Goal: Communication & Community: Answer question/provide support

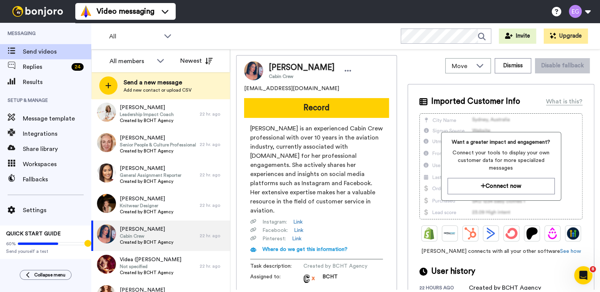
scroll to position [165, 0]
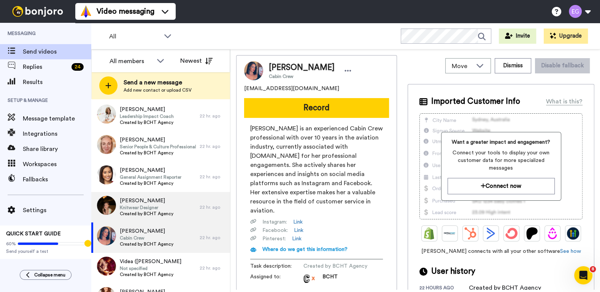
click at [172, 205] on span "Knitwear Designer" at bounding box center [147, 208] width 54 height 6
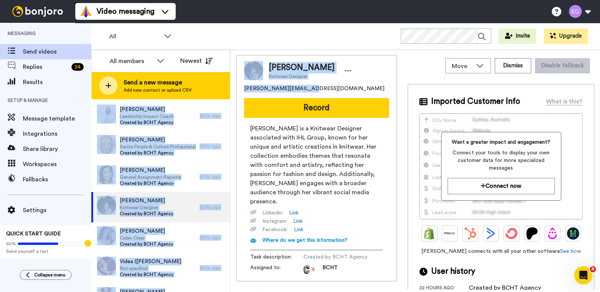
drag, startPoint x: 306, startPoint y: 89, endPoint x: 227, endPoint y: 88, distance: 79.5
click at [227, 88] on div "All members Newest Send a new message Add new contact or upload CSV August 14 C…" at bounding box center [345, 170] width 509 height 243
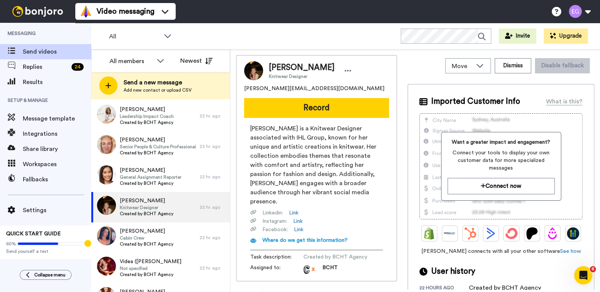
click at [307, 88] on div "carmen.lei95@gmail.com" at bounding box center [316, 89] width 145 height 8
drag, startPoint x: 307, startPoint y: 88, endPoint x: 246, endPoint y: 89, distance: 60.8
click at [246, 89] on div "carmen.lei95@gmail.com" at bounding box center [316, 89] width 145 height 8
copy span "carmen.lei95@gmail.com"
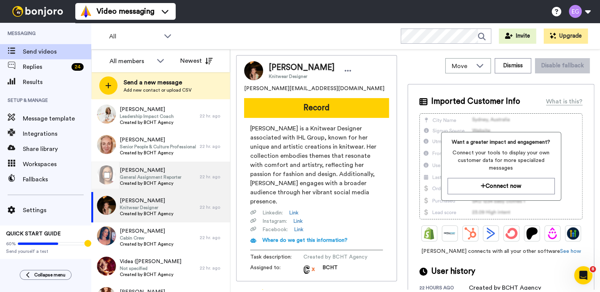
click at [191, 179] on div "Vi Nguyen General Assignment Reporter Created by BCHT Agency" at bounding box center [145, 177] width 108 height 30
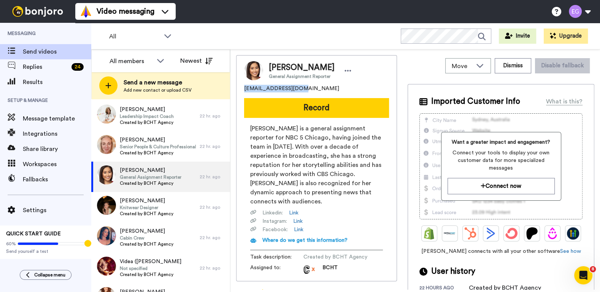
drag, startPoint x: 297, startPoint y: 90, endPoint x: 243, endPoint y: 87, distance: 53.7
click at [243, 87] on div "Vi Nguyen General Assignment Reporter hafvii612@gmail.com Record Vi Nguyen is a…" at bounding box center [316, 168] width 161 height 226
copy span "hafvii612@gmail.com"
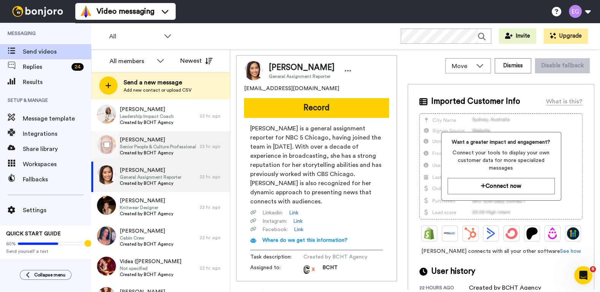
click at [188, 144] on span "Senior People & Culture Professional" at bounding box center [158, 147] width 76 height 6
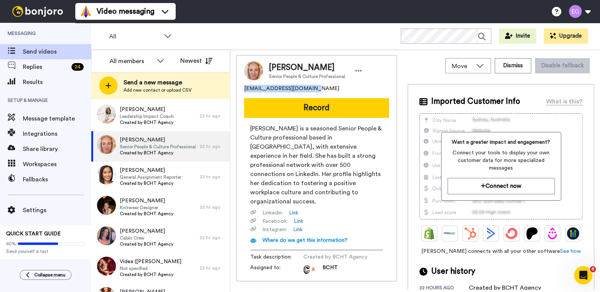
drag, startPoint x: 312, startPoint y: 91, endPoint x: 241, endPoint y: 87, distance: 71.6
click at [241, 87] on div "Dinah Walmsley Senior People & Culture Professional walmsleydinah@gmail.com Rec…" at bounding box center [316, 168] width 161 height 226
copy span "walmsleydinah@gmail.com"
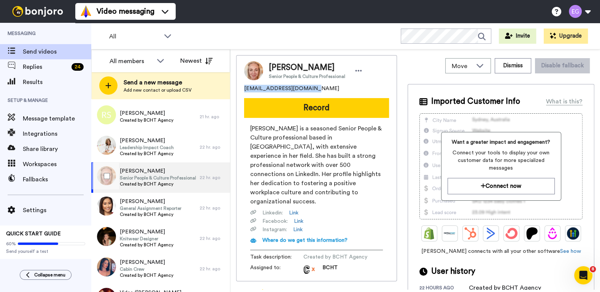
scroll to position [126, 0]
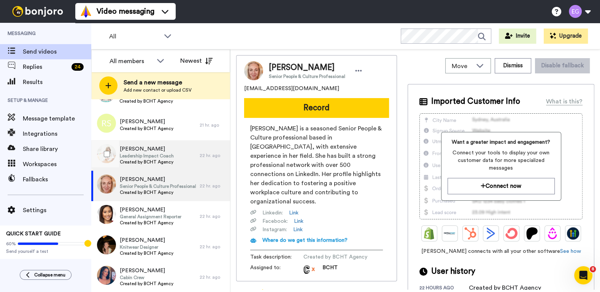
click at [185, 155] on div "Sara Milne Leadership Impact Coach Created by BCHT Agency" at bounding box center [145, 155] width 108 height 30
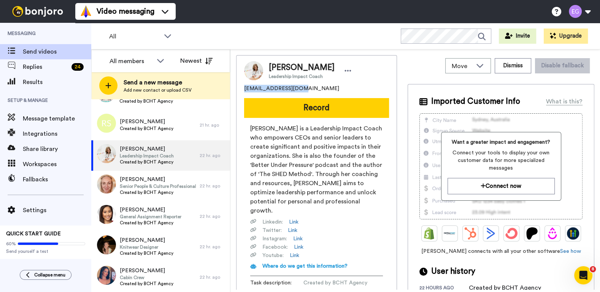
drag, startPoint x: 303, startPoint y: 89, endPoint x: 241, endPoint y: 87, distance: 61.6
click at [241, 87] on div "Sara Milne Leadership Impact Coach sgrundy29@gmail.com Record Sara Milne Rowe i…" at bounding box center [316, 181] width 161 height 252
copy span "sgrundy29@gmail.com"
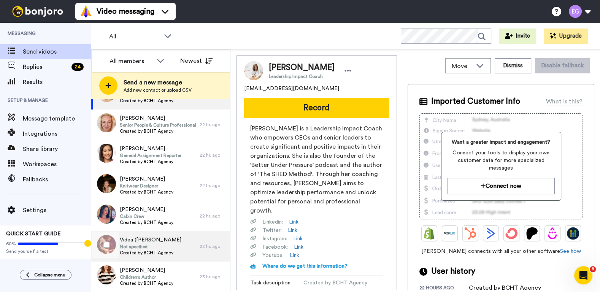
click at [168, 246] on span "Not specified" at bounding box center [151, 247] width 62 height 6
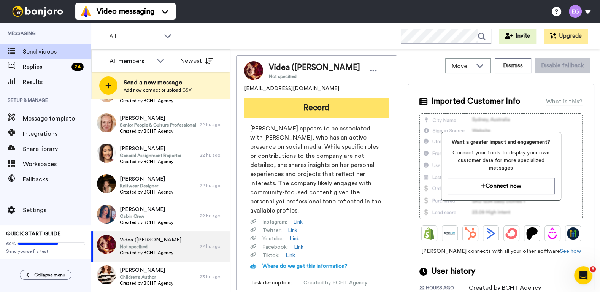
click at [311, 110] on button "Record" at bounding box center [316, 108] width 145 height 20
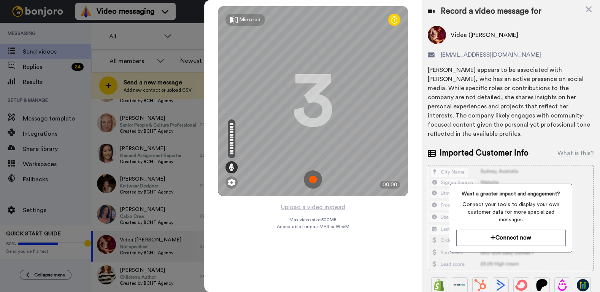
click at [312, 178] on img at bounding box center [313, 179] width 18 height 18
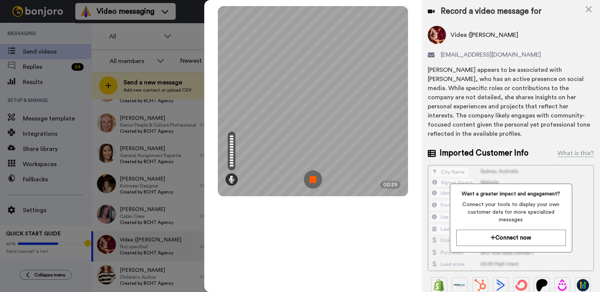
click at [311, 178] on img at bounding box center [313, 179] width 18 height 18
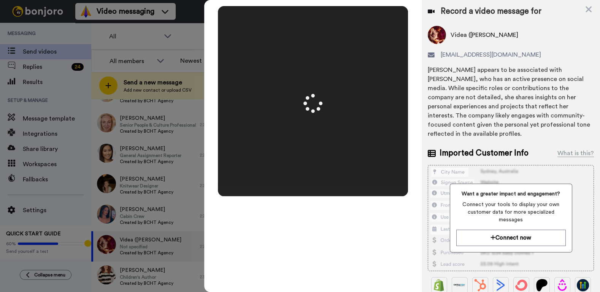
click at [311, 178] on div at bounding box center [313, 101] width 190 height 190
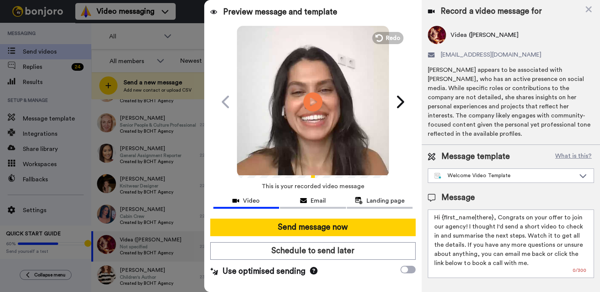
drag, startPoint x: 491, startPoint y: 209, endPoint x: 445, endPoint y: 208, distance: 45.6
click at [445, 209] on textarea "Hi {first_name|there}, Congrats on your offer to join our agency! I thought I'd…" at bounding box center [511, 243] width 166 height 68
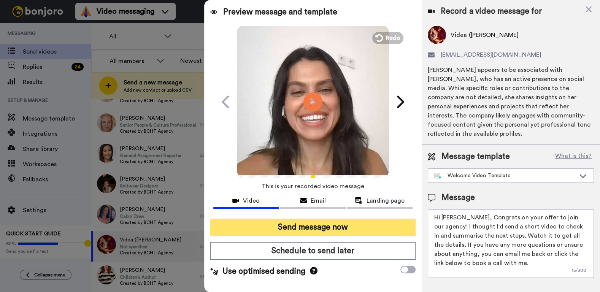
type textarea "Hi Dea, Congrats on your offer to join our agency! I thought I'd send a short v…"
click at [318, 230] on button "Send message now" at bounding box center [313, 227] width 206 height 17
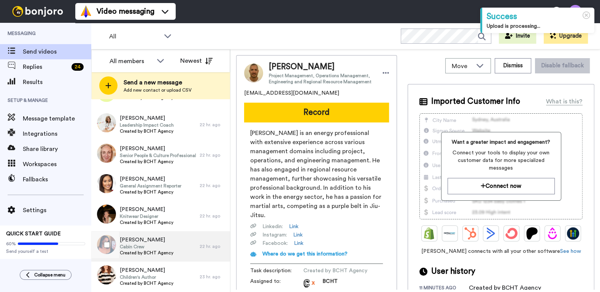
click at [168, 243] on span "Basma Badia" at bounding box center [147, 240] width 54 height 8
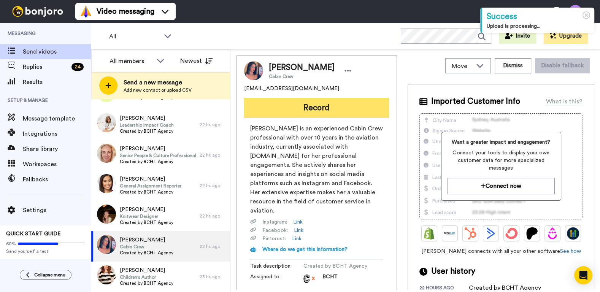
click at [312, 110] on button "Record" at bounding box center [316, 108] width 145 height 20
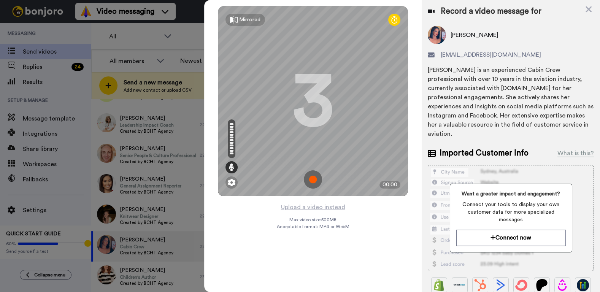
click at [314, 176] on img at bounding box center [313, 179] width 18 height 18
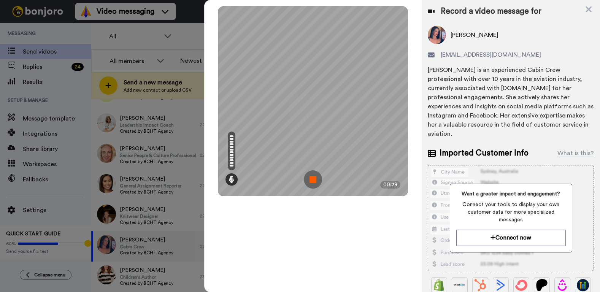
click at [311, 178] on img at bounding box center [313, 179] width 18 height 18
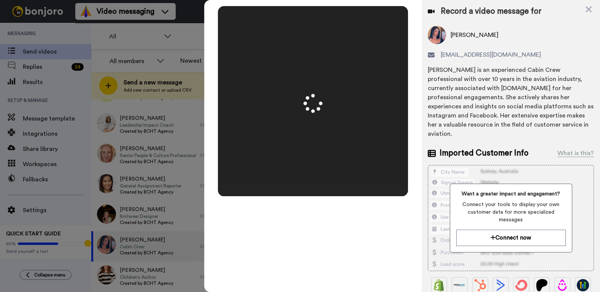
click at [311, 178] on div at bounding box center [313, 101] width 190 height 190
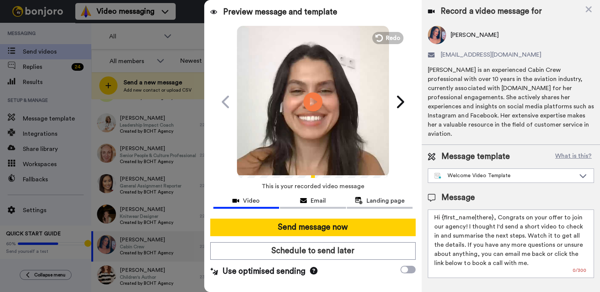
drag, startPoint x: 492, startPoint y: 208, endPoint x: 444, endPoint y: 207, distance: 47.5
click at [444, 209] on textarea "Hi {first_name|there}, Congrats on your offer to join our agency! I thought I'd…" at bounding box center [511, 243] width 166 height 68
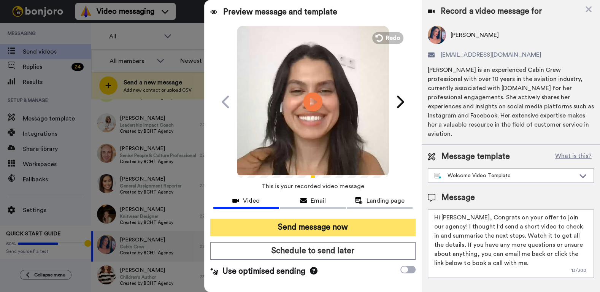
type textarea "Hi Basma, Congrats on your offer to join our agency! I thought I'd send a short…"
click at [329, 228] on button "Send message now" at bounding box center [313, 227] width 206 height 17
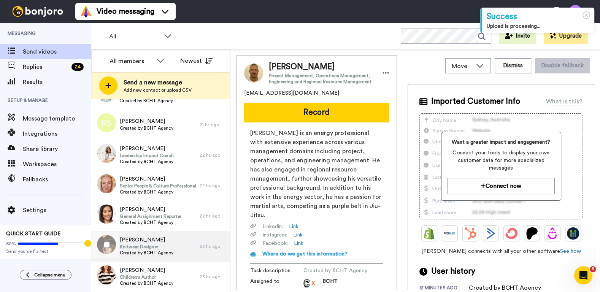
click at [177, 244] on div "Carmen Lei Knitwear Designer Created by BCHT Agency" at bounding box center [145, 246] width 108 height 30
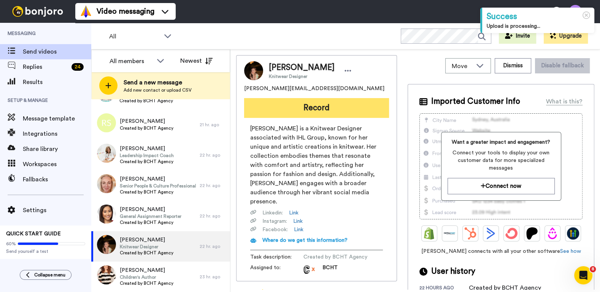
click at [306, 113] on button "Record" at bounding box center [316, 108] width 145 height 20
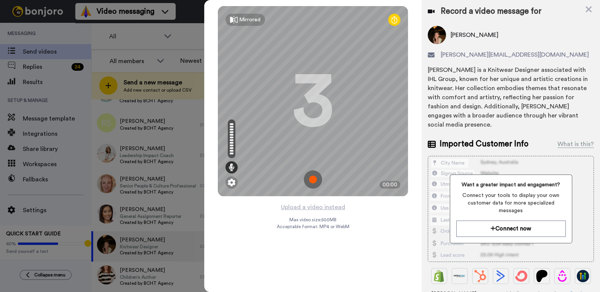
click at [313, 178] on img at bounding box center [313, 179] width 18 height 18
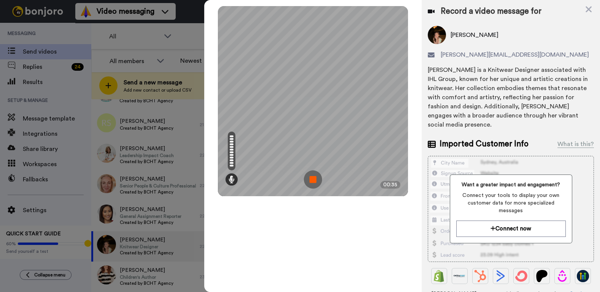
click at [308, 181] on img at bounding box center [313, 179] width 18 height 18
click at [308, 181] on div at bounding box center [313, 101] width 190 height 190
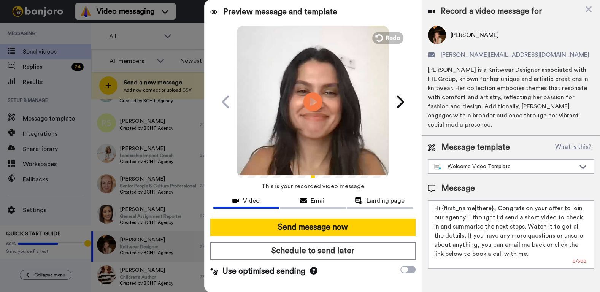
drag, startPoint x: 490, startPoint y: 200, endPoint x: 444, endPoint y: 197, distance: 46.4
click at [444, 200] on textarea "Hi {first_name|there}, Congrats on your offer to join our agency! I thought I'd…" at bounding box center [511, 234] width 166 height 68
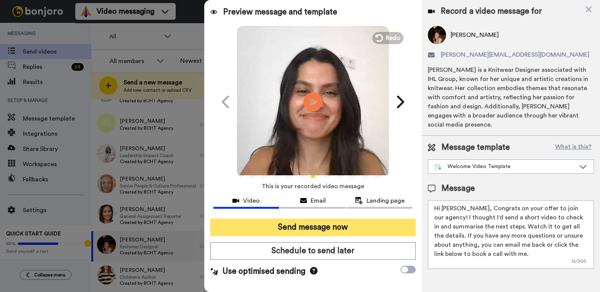
type textarea "Hi Carmen, Congrats on your offer to join our agency! I thought I'd send a shor…"
click at [355, 230] on button "Send message now" at bounding box center [313, 227] width 206 height 17
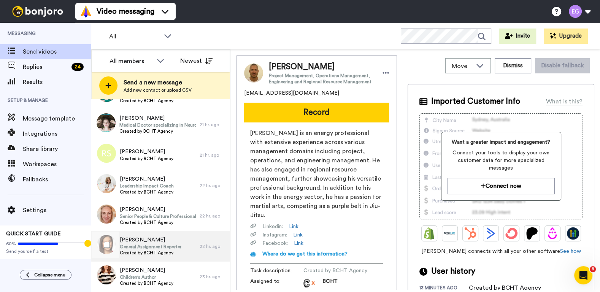
click at [173, 244] on span "General Assignment Reporter" at bounding box center [151, 247] width 62 height 6
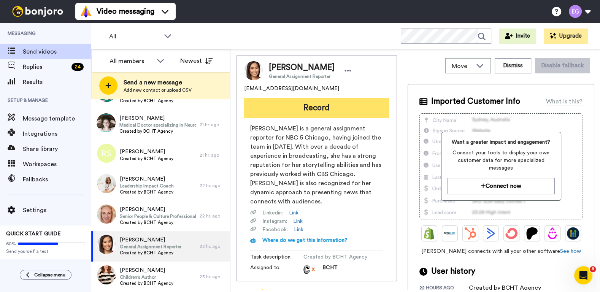
click at [331, 108] on button "Record" at bounding box center [316, 108] width 145 height 20
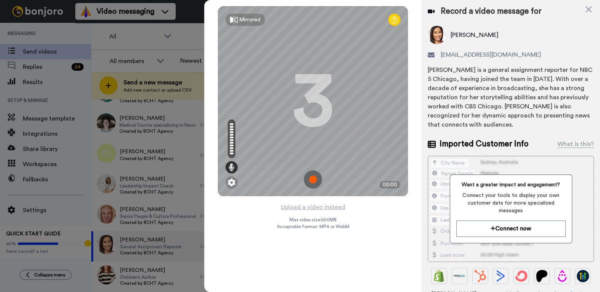
click at [312, 178] on img at bounding box center [313, 179] width 18 height 18
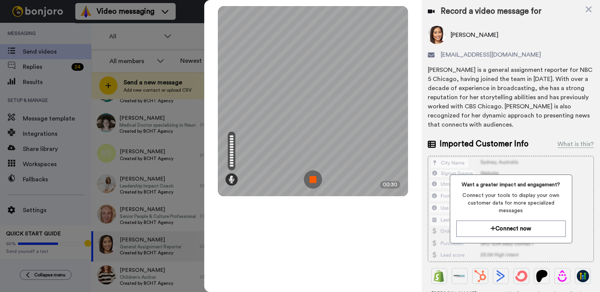
click at [312, 178] on img at bounding box center [313, 179] width 18 height 18
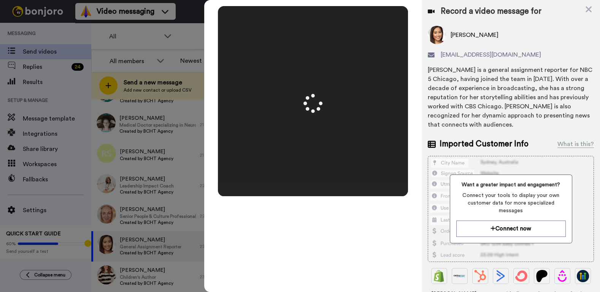
click at [312, 178] on div at bounding box center [313, 101] width 190 height 190
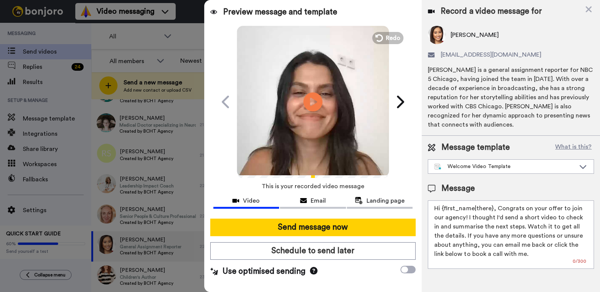
drag, startPoint x: 491, startPoint y: 208, endPoint x: 445, endPoint y: 208, distance: 45.6
click at [445, 208] on textarea "Hi {first_name|there}, Congrats on your offer to join our agency! I thought I'd…" at bounding box center [511, 234] width 166 height 68
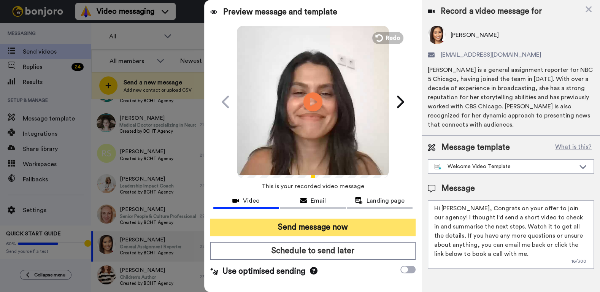
type textarea "Hi Vi, Congrats on your offer to join our agency! I thought I'd send a short vi…"
click at [298, 224] on button "Send message now" at bounding box center [313, 227] width 206 height 17
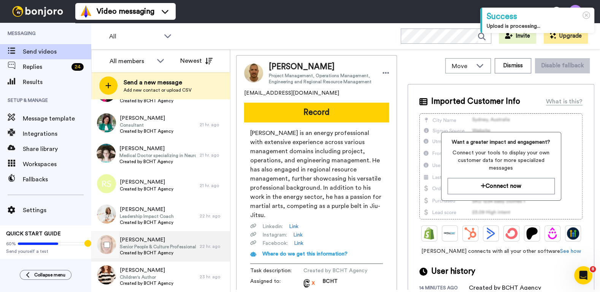
click at [187, 243] on span "[PERSON_NAME]" at bounding box center [158, 240] width 76 height 8
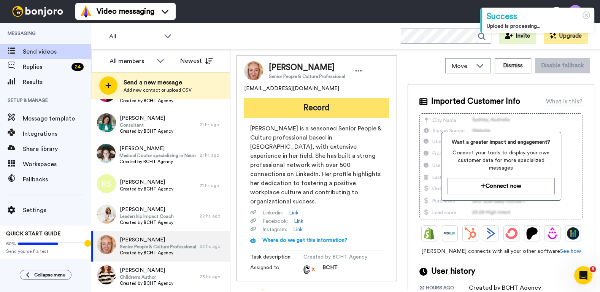
click at [320, 108] on button "Record" at bounding box center [316, 108] width 145 height 20
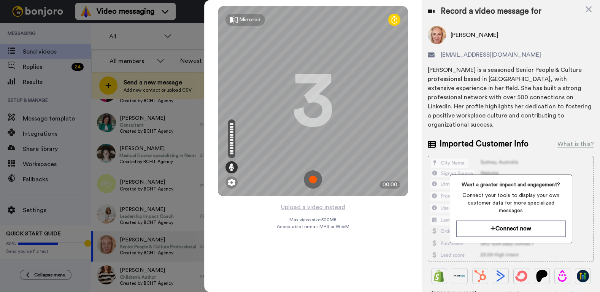
click at [315, 176] on img at bounding box center [313, 179] width 18 height 18
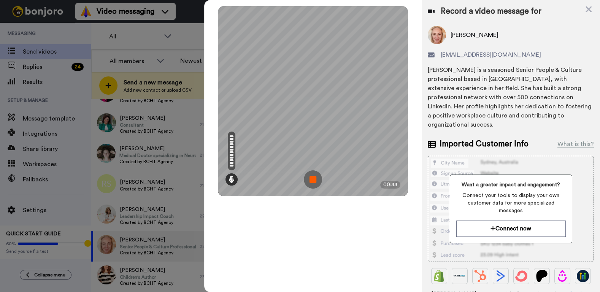
click at [317, 174] on img at bounding box center [313, 179] width 18 height 18
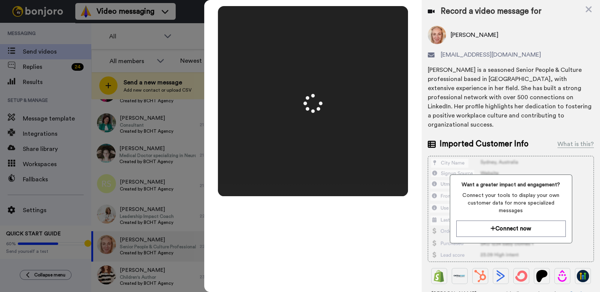
click at [317, 174] on div at bounding box center [313, 101] width 190 height 190
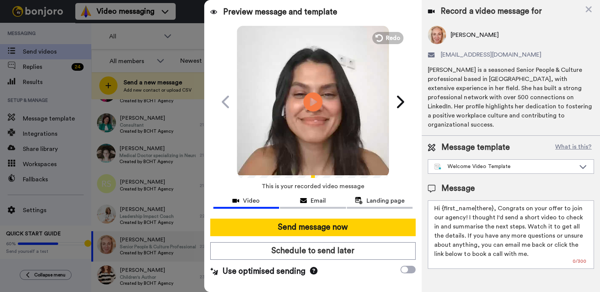
drag, startPoint x: 490, startPoint y: 197, endPoint x: 445, endPoint y: 199, distance: 45.3
click at [445, 200] on textarea "Hi {first_name|there}, Congrats on your offer to join our agency! I thought I'd…" at bounding box center [511, 234] width 166 height 68
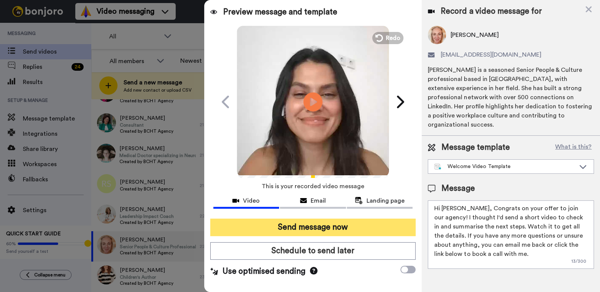
type textarea "Hi [PERSON_NAME], Congrats on your offer to join our agency! I thought I'd send…"
click at [306, 230] on button "Send message now" at bounding box center [313, 227] width 206 height 17
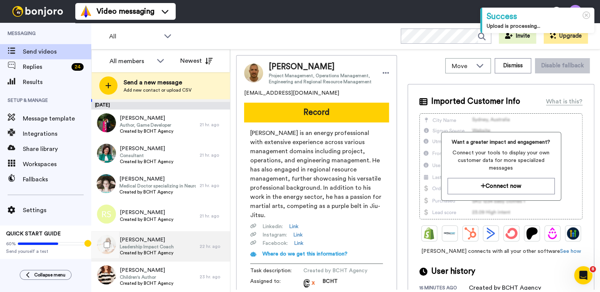
click at [183, 244] on div "[PERSON_NAME] Leadership Impact Coach Created by BCHT Agency" at bounding box center [145, 246] width 108 height 30
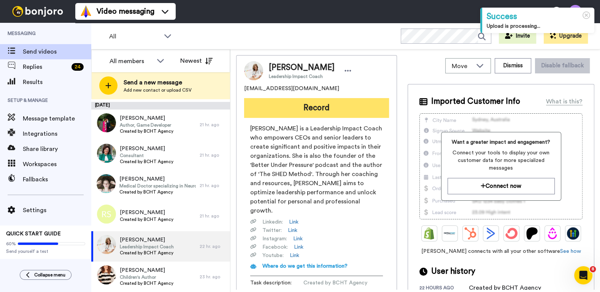
click at [325, 105] on button "Record" at bounding box center [316, 108] width 145 height 20
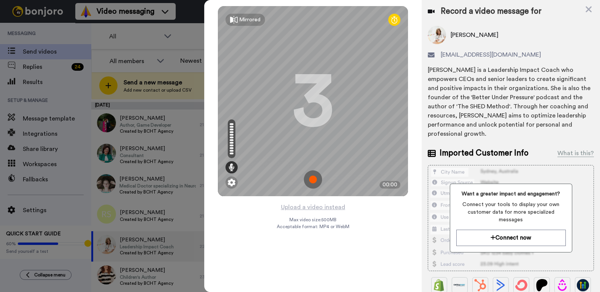
click at [317, 175] on img at bounding box center [313, 179] width 18 height 18
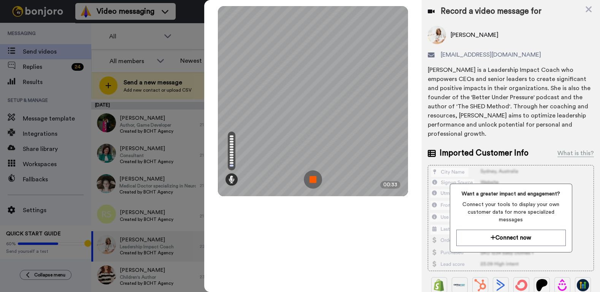
click at [309, 173] on img at bounding box center [313, 179] width 18 height 18
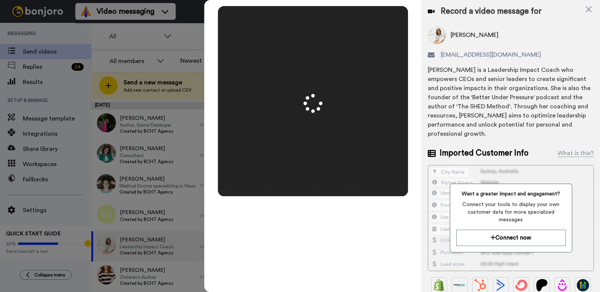
click at [309, 173] on div at bounding box center [313, 101] width 190 height 190
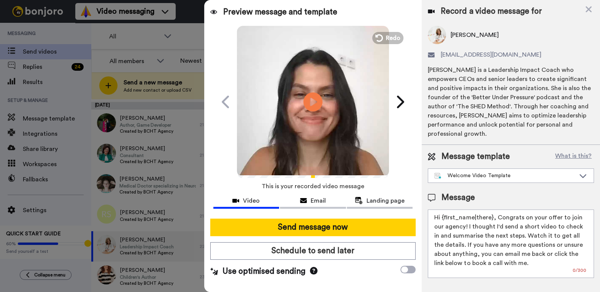
drag, startPoint x: 491, startPoint y: 207, endPoint x: 447, endPoint y: 208, distance: 43.7
click at [447, 209] on textarea "Hi {first_name|there}, Congrats on your offer to join our agency! I thought I'd…" at bounding box center [511, 243] width 166 height 68
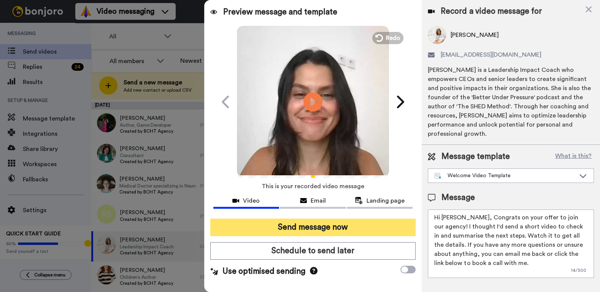
type textarea "Hi Sara, Congrats on your offer to join our agency! I thought I'd send a short …"
click at [326, 224] on button "Send message now" at bounding box center [313, 227] width 206 height 17
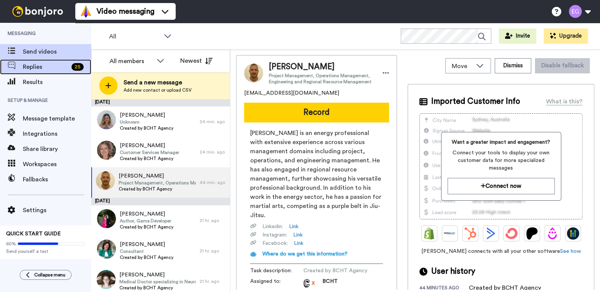
click at [50, 65] on span "Replies" at bounding box center [46, 66] width 46 height 9
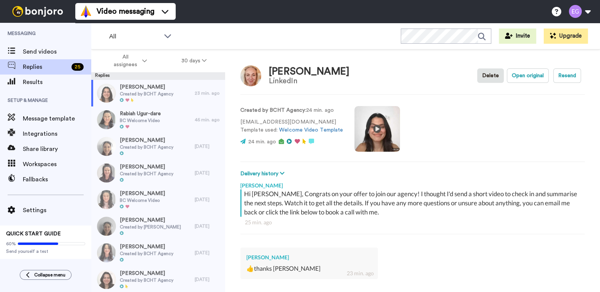
type textarea "x"
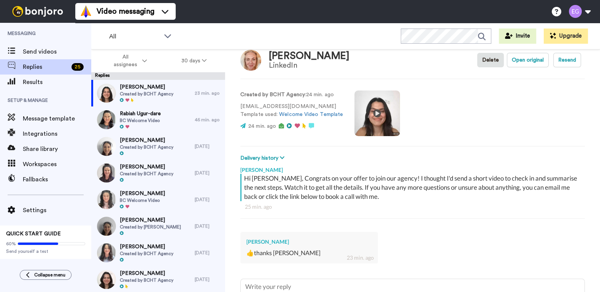
scroll to position [12, 0]
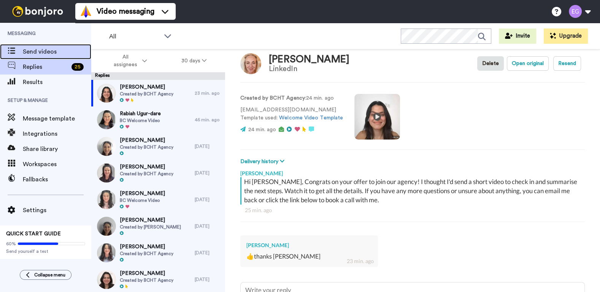
click at [43, 49] on span "Send videos" at bounding box center [57, 51] width 68 height 9
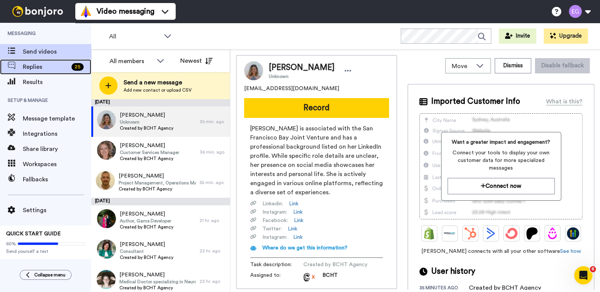
click at [54, 71] on span "Replies" at bounding box center [46, 66] width 46 height 9
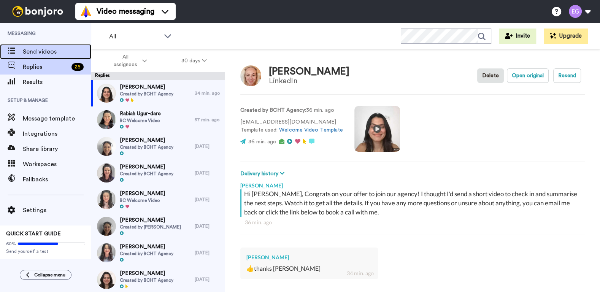
click at [60, 50] on span "Send videos" at bounding box center [57, 51] width 68 height 9
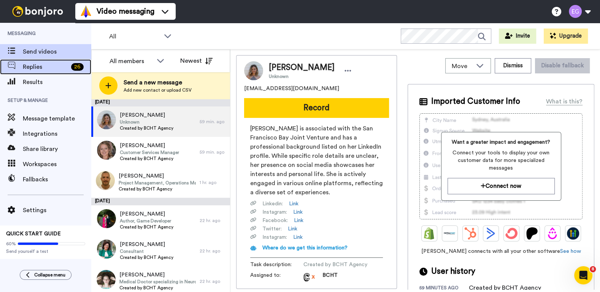
click at [65, 68] on span "Replies" at bounding box center [45, 66] width 45 height 9
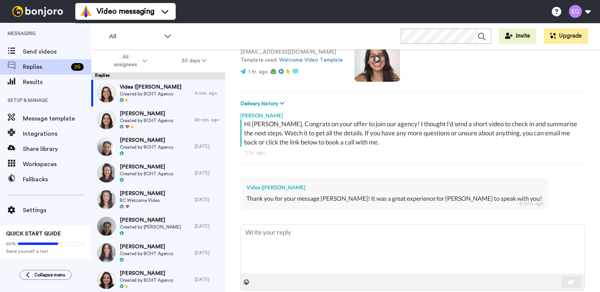
scroll to position [82, 0]
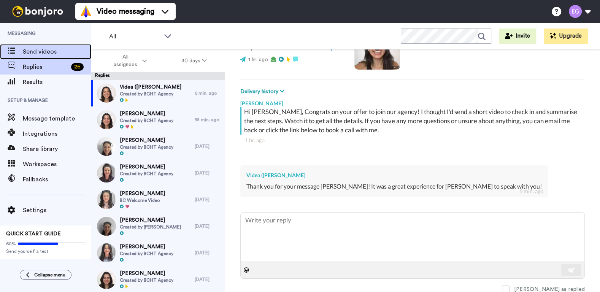
click at [51, 51] on span "Send videos" at bounding box center [57, 51] width 68 height 9
